Goal: Check status

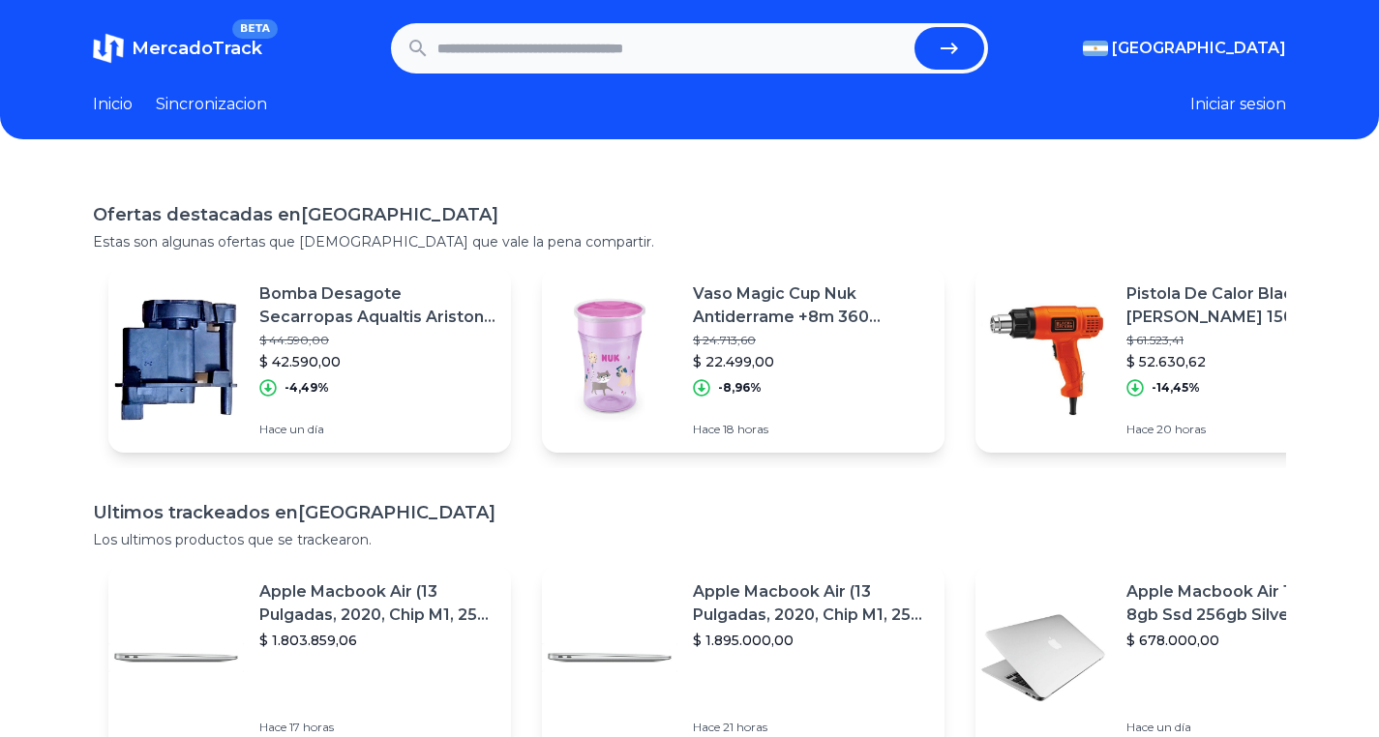
paste input "**********"
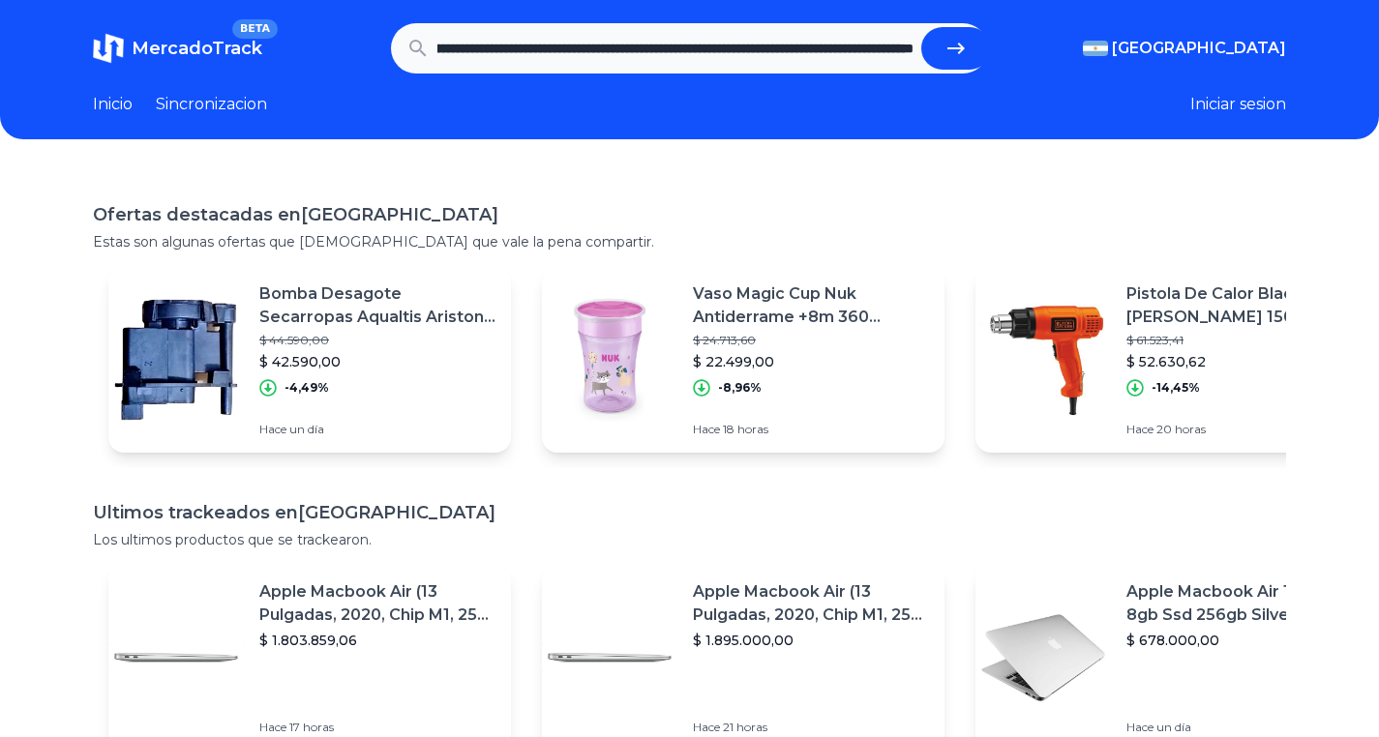
click at [968, 46] on icon "submit" at bounding box center [956, 48] width 23 height 23
type input "**********"
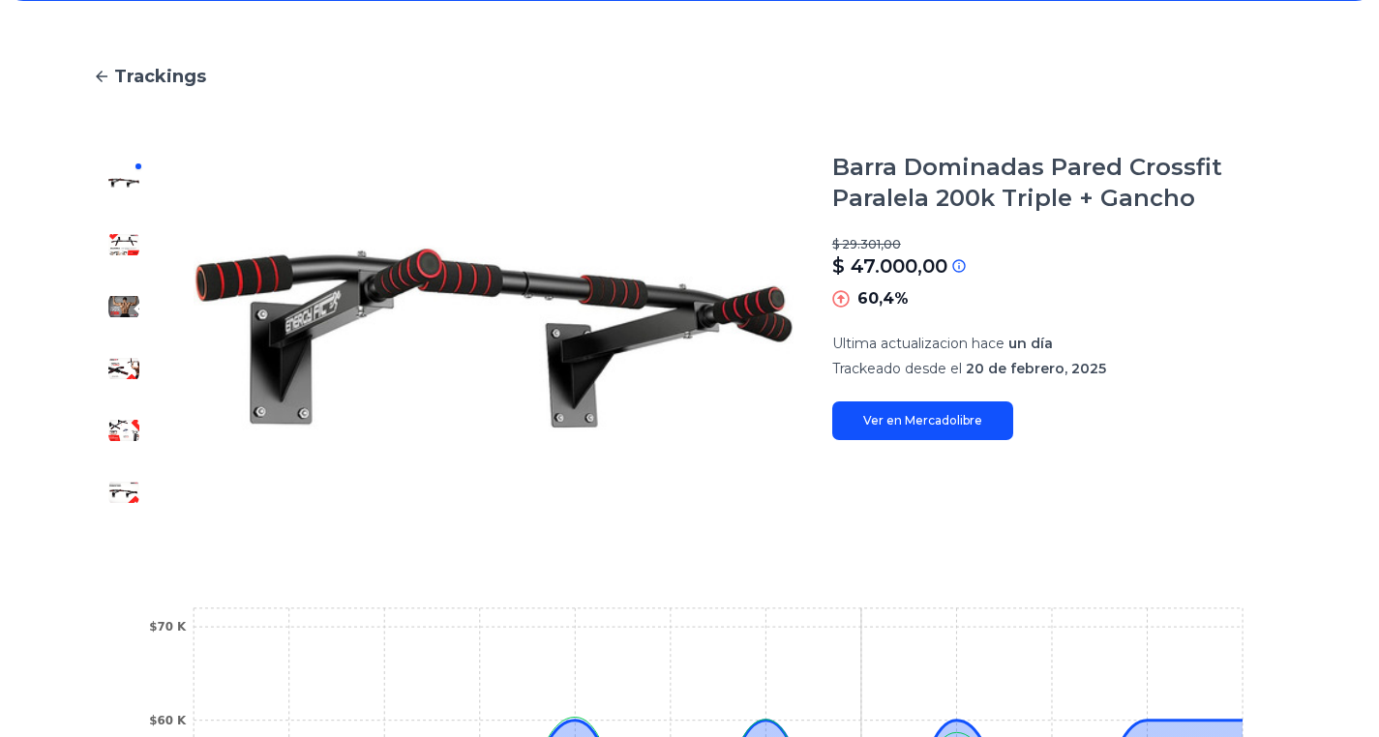
scroll to position [129, 0]
